Goal: Navigation & Orientation: Find specific page/section

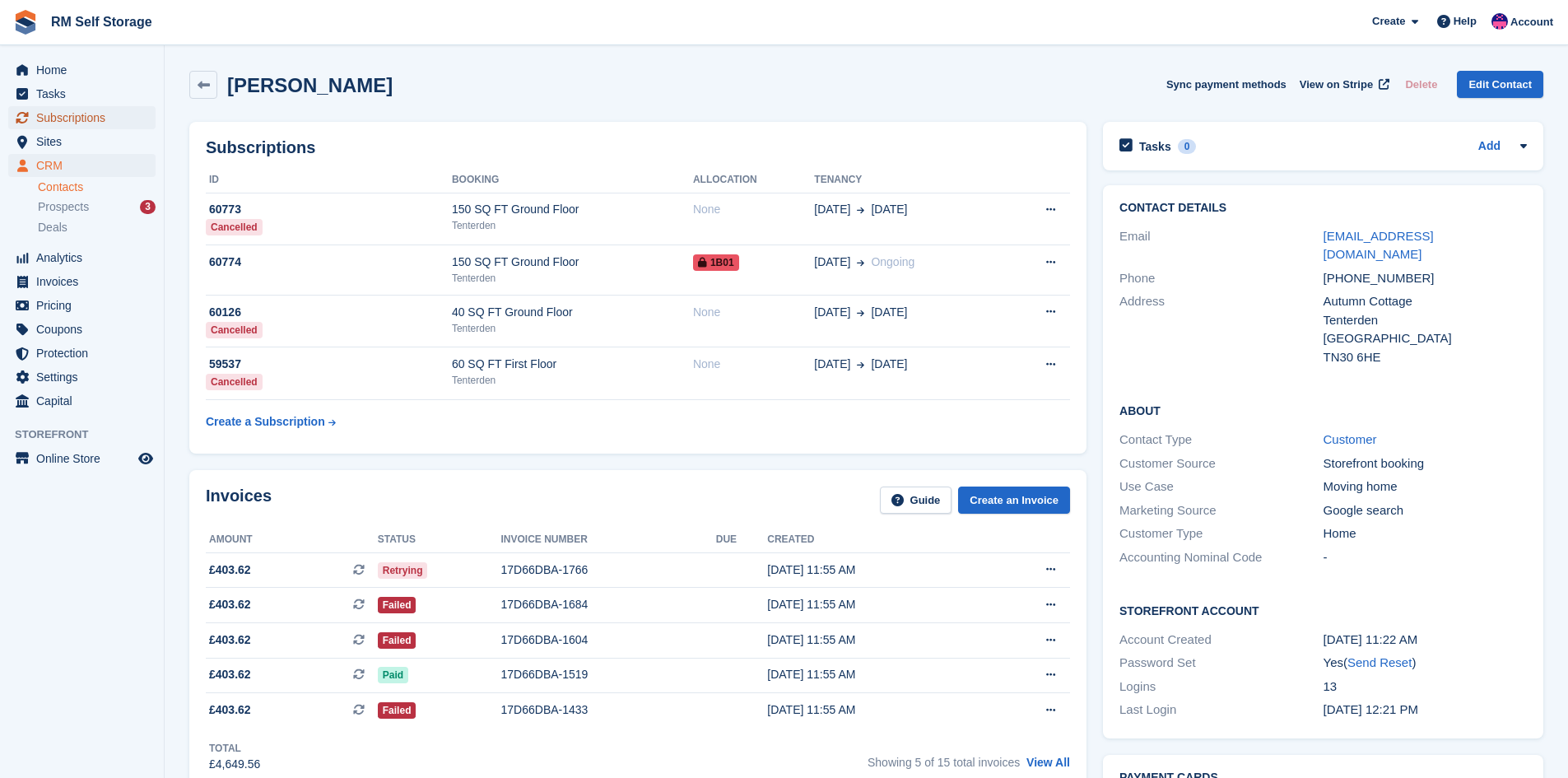
click at [66, 123] on span "Subscriptions" at bounding box center [85, 118] width 99 height 23
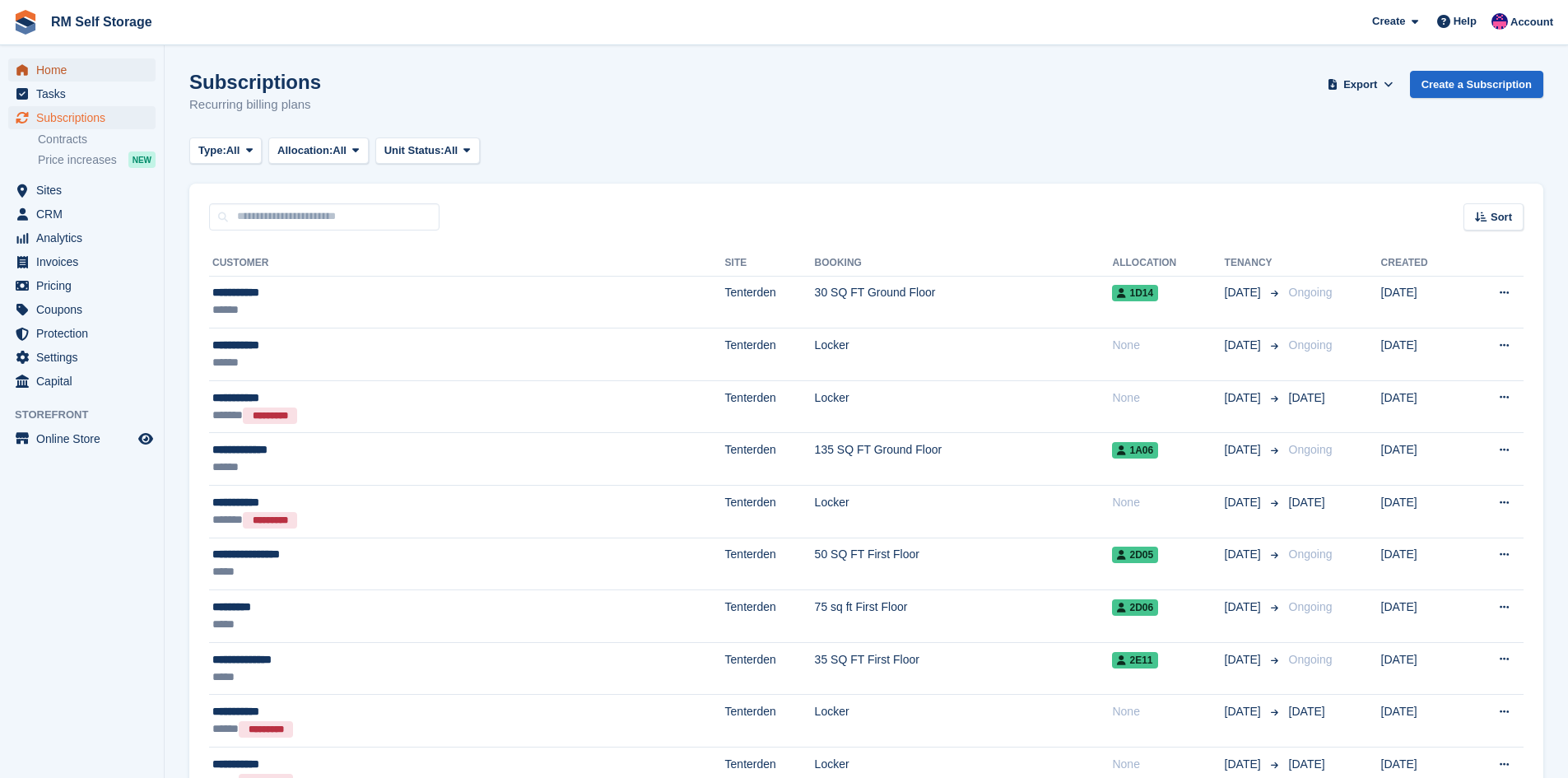
click at [66, 61] on span "Home" at bounding box center [85, 70] width 99 height 23
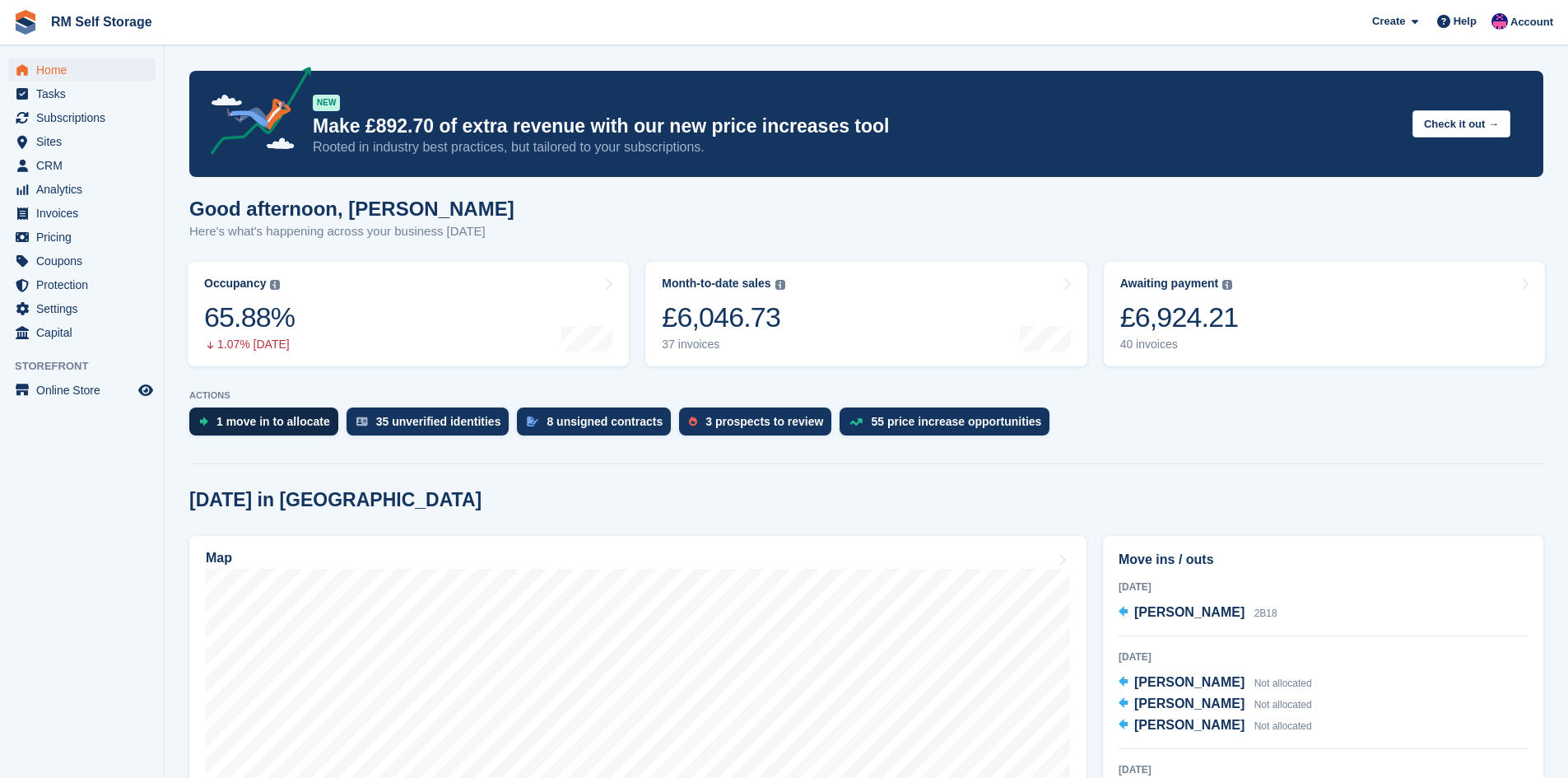
click at [290, 427] on div "1 move in to allocate" at bounding box center [273, 421] width 114 height 13
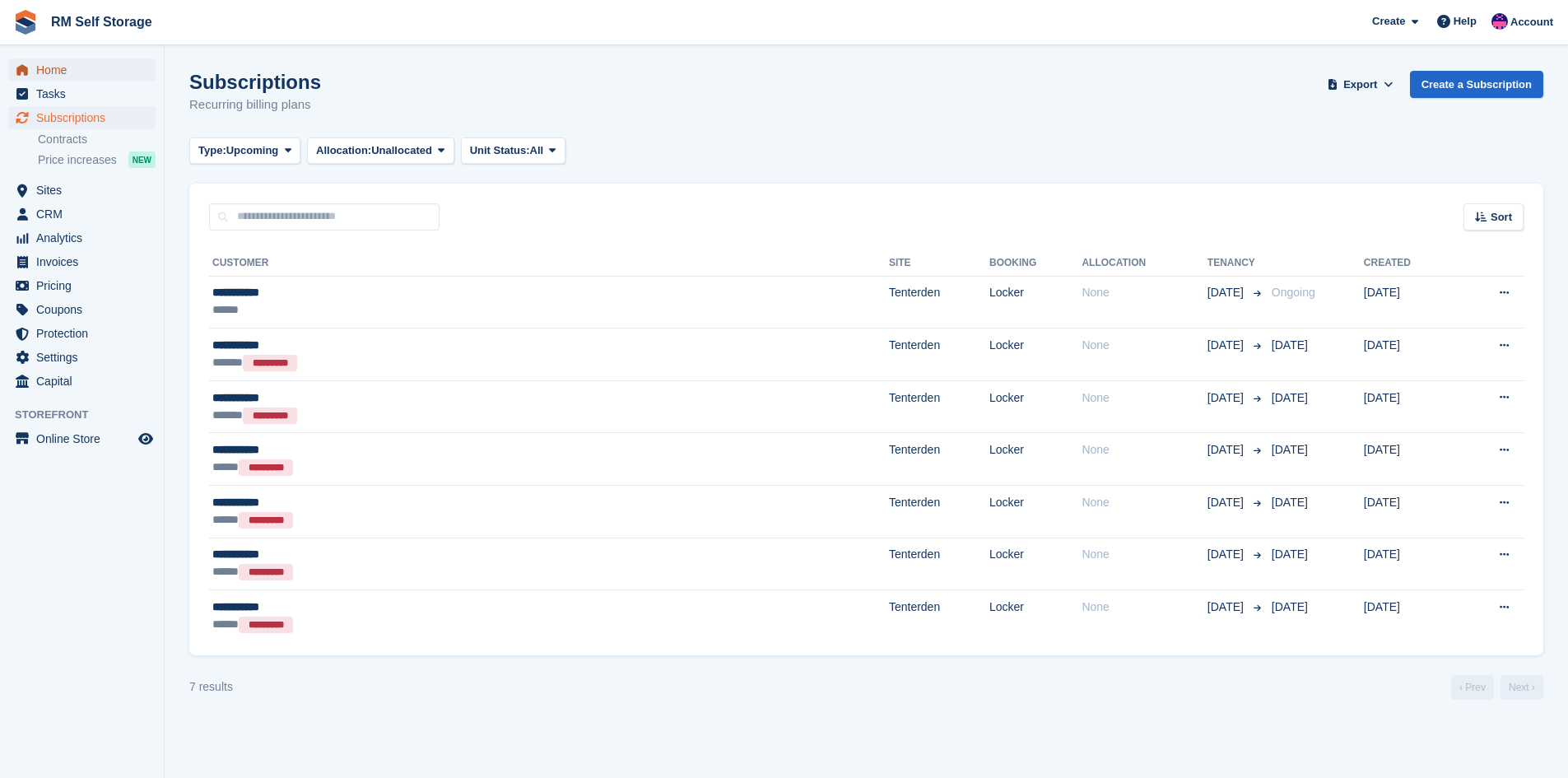
click at [80, 76] on span "Home" at bounding box center [85, 70] width 99 height 23
